Goal: Task Accomplishment & Management: Manage account settings

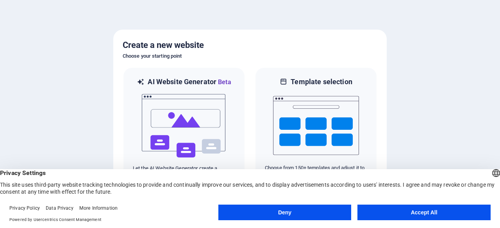
click at [421, 217] on button "Accept All" at bounding box center [423, 213] width 133 height 16
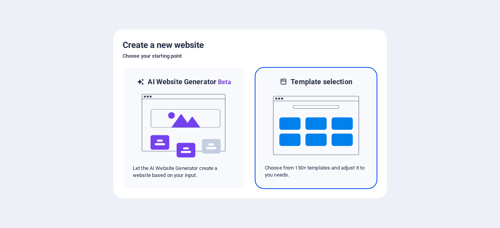
click at [299, 114] on img at bounding box center [316, 126] width 86 height 78
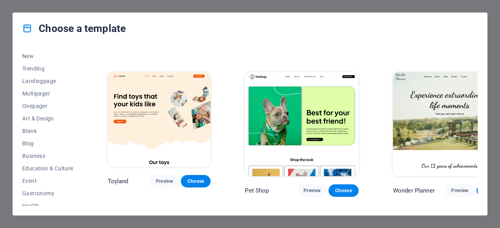
scroll to position [23, 0]
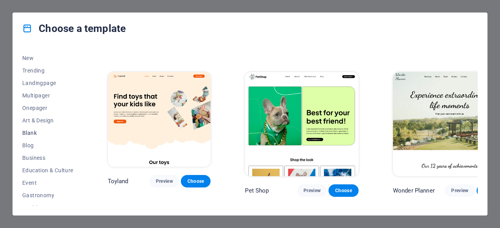
click at [45, 132] on span "Blank" at bounding box center [47, 133] width 51 height 6
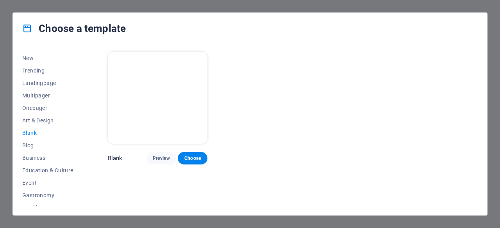
scroll to position [0, 0]
click at [48, 123] on span "Art & Design" at bounding box center [47, 121] width 51 height 6
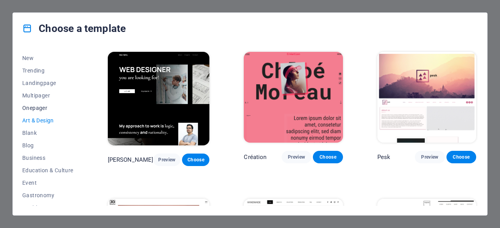
click at [41, 107] on span "Onepager" at bounding box center [47, 108] width 51 height 6
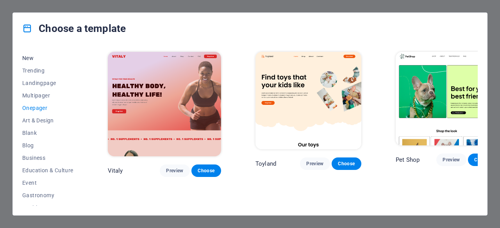
click at [28, 60] on span "New" at bounding box center [47, 58] width 51 height 6
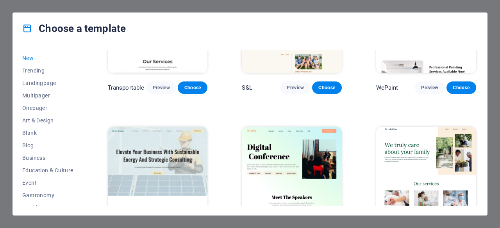
scroll to position [689, 0]
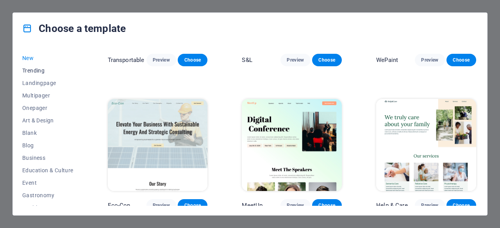
click at [40, 69] on span "Trending" at bounding box center [47, 71] width 51 height 6
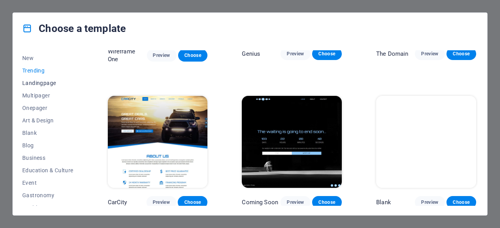
click at [41, 84] on span "Landingpage" at bounding box center [47, 83] width 51 height 6
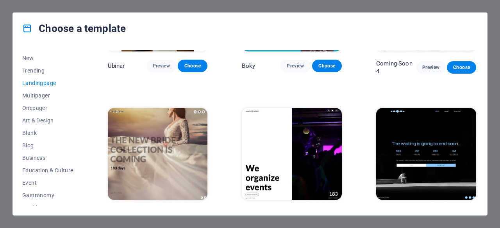
scroll to position [1120, 0]
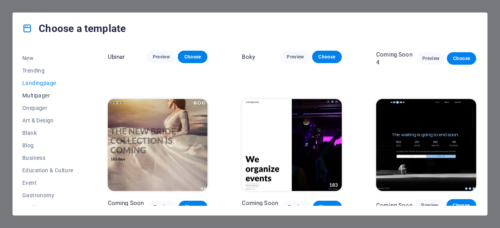
click at [43, 94] on span "Multipager" at bounding box center [47, 96] width 51 height 6
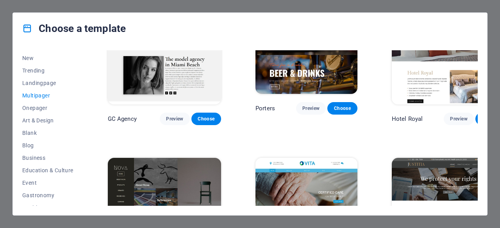
scroll to position [3223, 0]
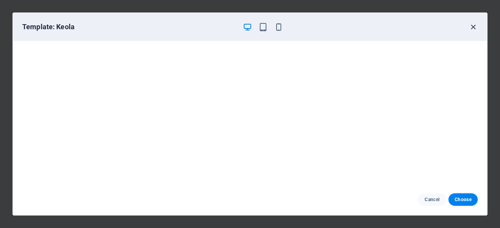
click at [472, 24] on icon "button" at bounding box center [472, 27] width 9 height 9
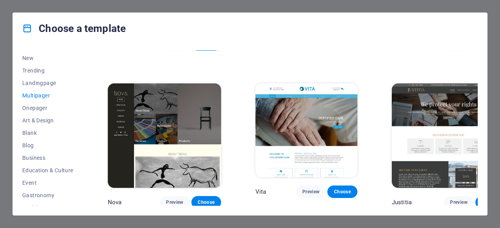
scroll to position [3368, 0]
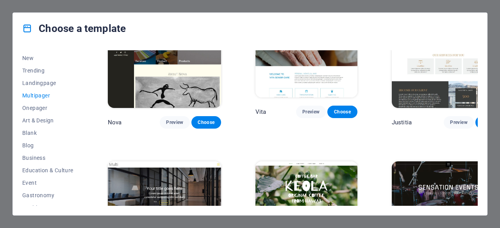
click at [204, 10] on div "Choose a template All Templates My Templates New Trending Landingpage Multipage…" at bounding box center [250, 114] width 500 height 228
drag, startPoint x: 204, startPoint y: 10, endPoint x: 408, endPoint y: -4, distance: 204.6
click at [408, 0] on html "nsm-group.co.id Press [Ctrl] + [C] to copy an element you'd like to see more of…" at bounding box center [250, 114] width 500 height 228
click at [462, 5] on div "Choose a template All Templates My Templates New Trending Landingpage Multipage…" at bounding box center [250, 114] width 500 height 228
click at [492, 161] on div "Choose a template All Templates My Templates New Trending Landingpage Multipage…" at bounding box center [250, 114] width 500 height 228
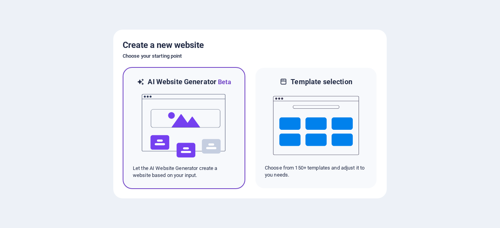
click at [173, 133] on img at bounding box center [184, 126] width 86 height 78
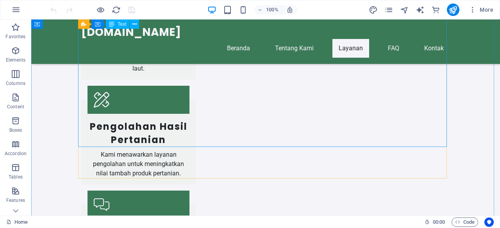
scroll to position [1664, 0]
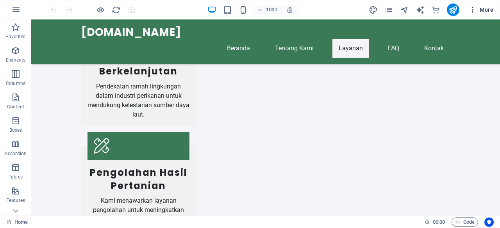
click at [483, 10] on span "More" at bounding box center [480, 10] width 25 height 8
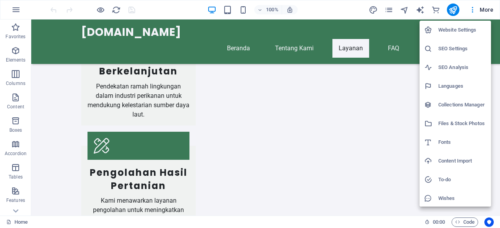
click at [481, 10] on div at bounding box center [250, 114] width 500 height 228
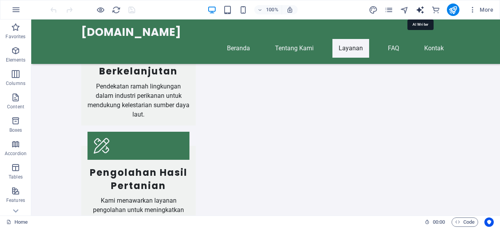
click at [420, 9] on icon "text_generator" at bounding box center [419, 9] width 9 height 9
select select "English"
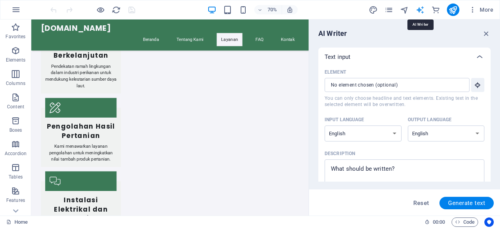
scroll to position [0, 0]
click at [487, 30] on icon "button" at bounding box center [486, 33] width 9 height 9
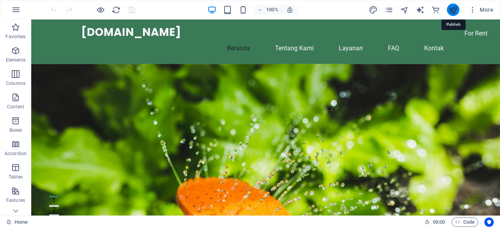
click at [454, 7] on icon "publish" at bounding box center [452, 9] width 9 height 9
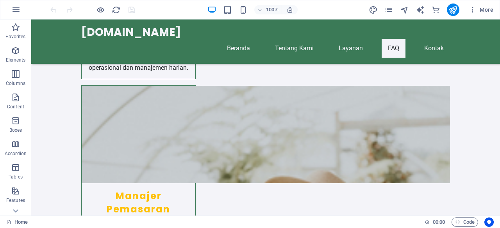
scroll to position [6677, 0]
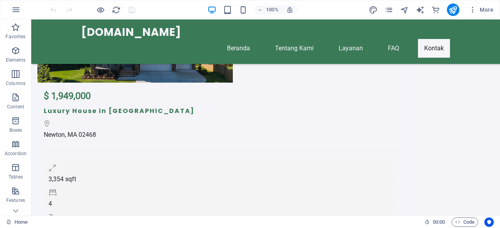
drag, startPoint x: 499, startPoint y: 71, endPoint x: 531, endPoint y: 241, distance: 172.8
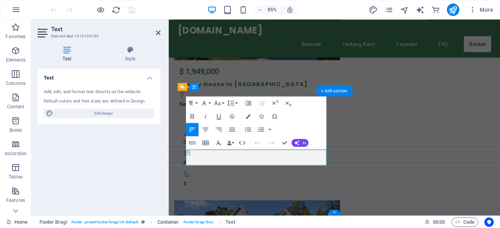
scroll to position [6627, 0]
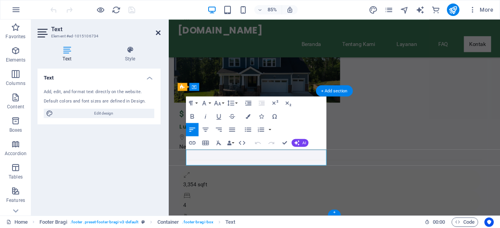
click at [159, 31] on icon at bounding box center [158, 33] width 5 height 6
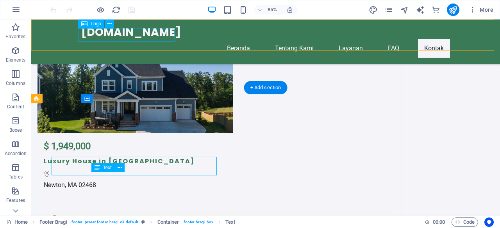
scroll to position [6642, 0]
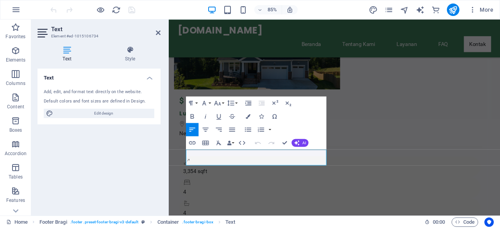
scroll to position [6627, 0]
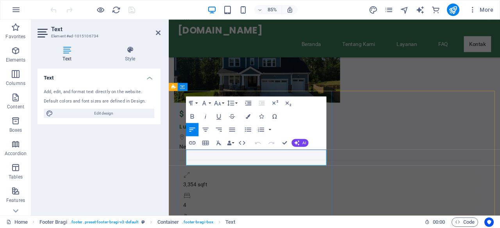
drag, startPoint x: 234, startPoint y: 189, endPoint x: 232, endPoint y: 185, distance: 4.8
click at [117, 111] on span "Edit design" at bounding box center [103, 113] width 96 height 9
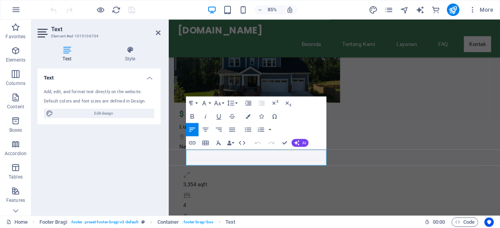
select select "px"
select select "200"
select select "px"
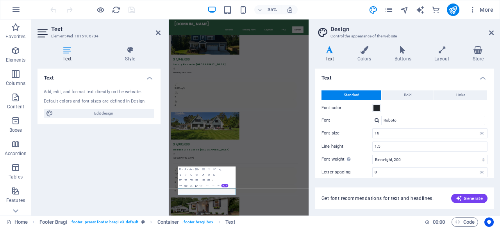
scroll to position [6298, 0]
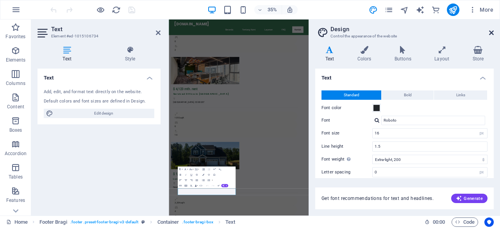
click at [493, 31] on icon at bounding box center [491, 33] width 5 height 6
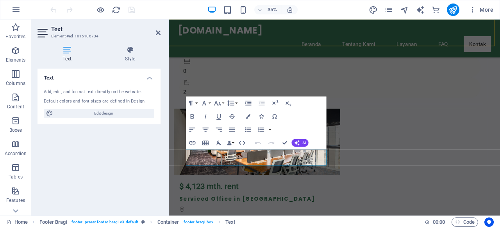
scroll to position [6627, 0]
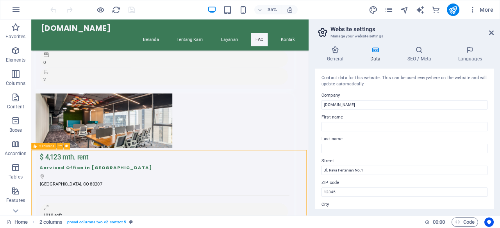
scroll to position [6297, 0]
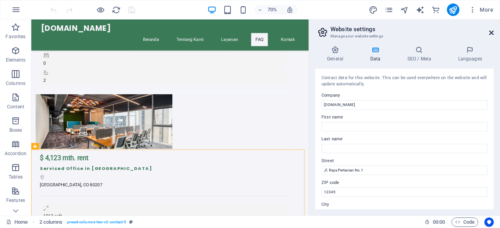
click at [491, 35] on icon at bounding box center [491, 33] width 5 height 6
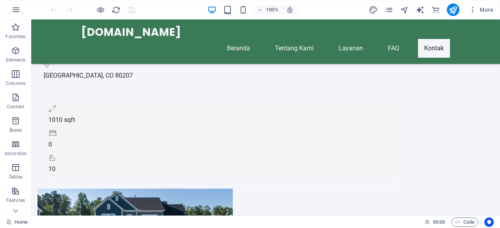
scroll to position [6502, 0]
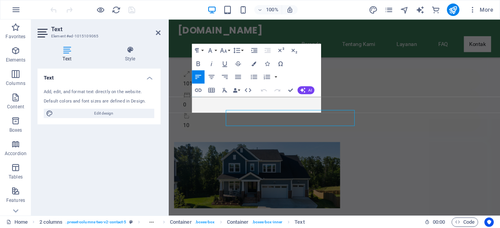
scroll to position [6486, 0]
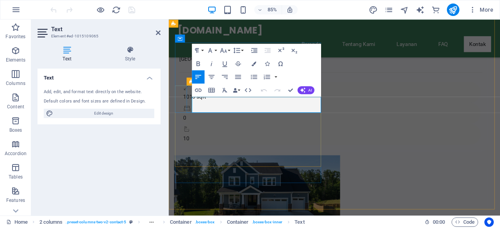
click at [223, 97] on div "Paragraph Format Normal Heading 1 Heading 2 Heading 3 Heading 4 Heading 5 Headi…" at bounding box center [256, 70] width 129 height 53
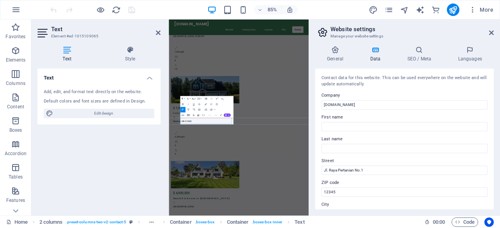
scroll to position [6298, 0]
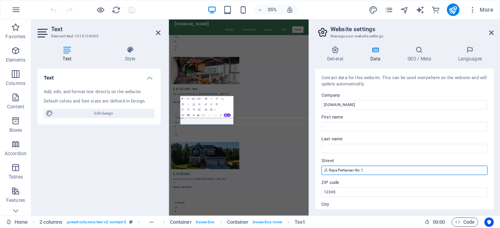
drag, startPoint x: 369, startPoint y: 171, endPoint x: 318, endPoint y: 170, distance: 51.5
click at [318, 170] on div "Contact data for this website. This can be used everywhere on the website and w…" at bounding box center [404, 139] width 178 height 141
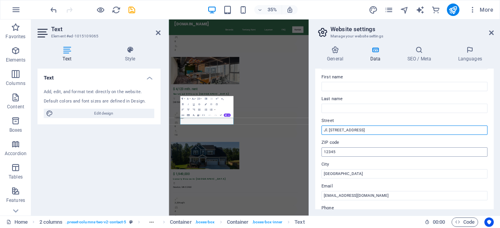
type input "Jl. [STREET_ADDRESS]"
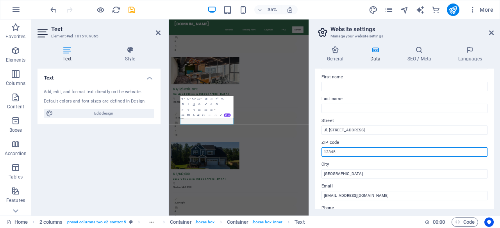
click at [346, 150] on input "12345" at bounding box center [404, 152] width 166 height 9
type input "1"
type input "10750"
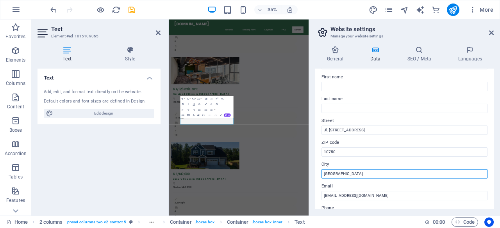
click at [348, 173] on input "[GEOGRAPHIC_DATA]" at bounding box center [404, 173] width 166 height 9
type input "J"
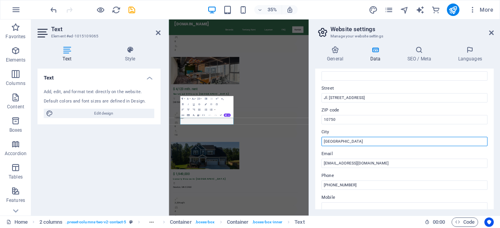
scroll to position [80, 0]
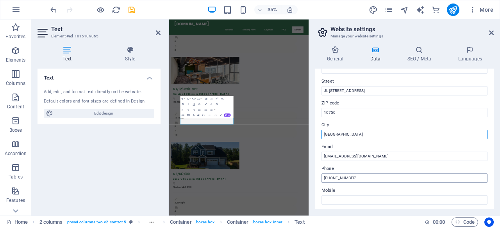
type input "[GEOGRAPHIC_DATA]"
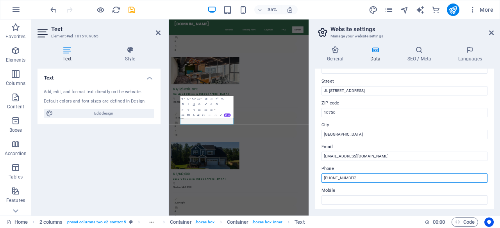
click at [362, 179] on input "[PHONE_NUMBER]" at bounding box center [404, 178] width 166 height 9
type input "[PHONE_NUMBER]"
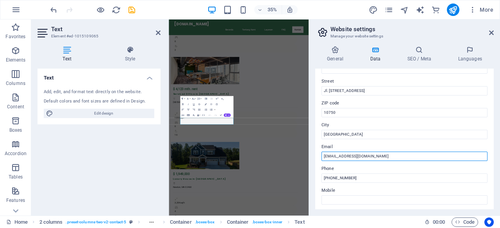
click at [377, 155] on input "[EMAIL_ADDRESS][DOMAIN_NAME]" at bounding box center [404, 156] width 166 height 9
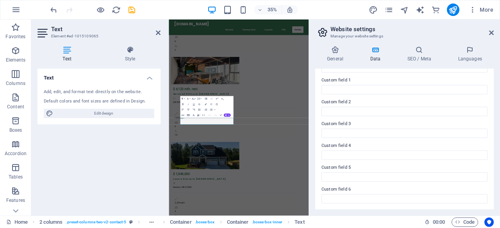
scroll to position [0, 0]
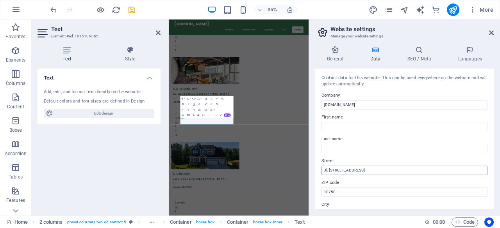
type input "[EMAIL_ADDRESS][DOMAIN_NAME] / [EMAIL_ADDRESS][DOMAIN_NAME]"
click at [433, 171] on input "Jl. [STREET_ADDRESS]" at bounding box center [404, 170] width 166 height 9
click at [493, 33] on icon at bounding box center [491, 33] width 5 height 6
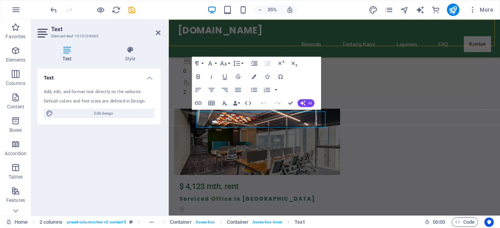
scroll to position [6471, 0]
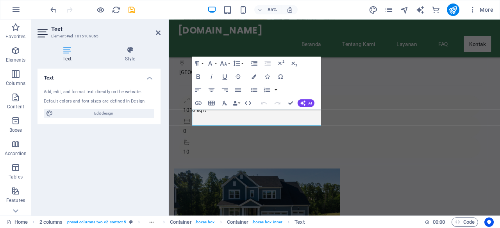
click at [158, 28] on h2 "Text" at bounding box center [105, 29] width 109 height 7
click at [158, 32] on icon at bounding box center [158, 33] width 5 height 6
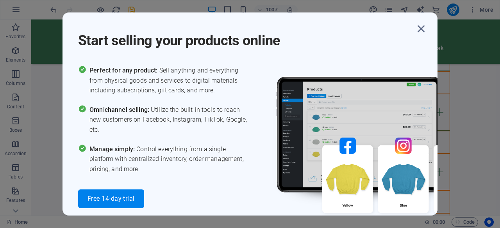
scroll to position [4808, 0]
click at [419, 29] on icon "button" at bounding box center [421, 29] width 14 height 14
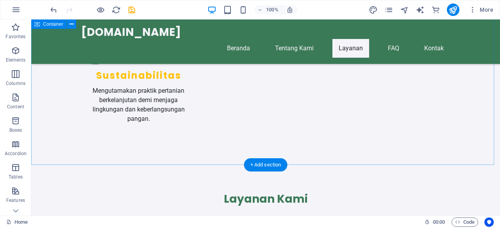
scroll to position [1253, 0]
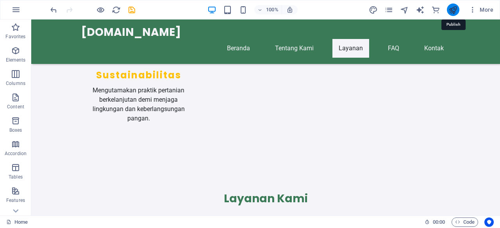
click at [455, 11] on icon "publish" at bounding box center [452, 9] width 9 height 9
checkbox input "false"
